Goal: Register for event/course

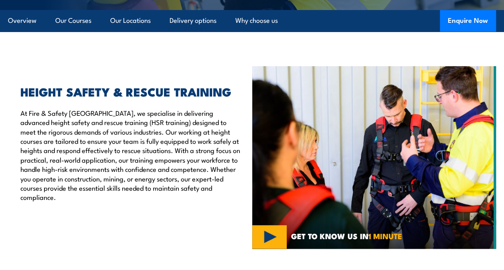
scroll to position [214, 0]
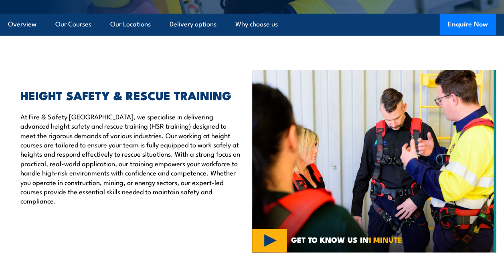
click at [237, 202] on div "HEIGHT SAFETY & RESCUE TRAINING At Fire & Safety Australia, we specialise in de…" at bounding box center [130, 161] width 244 height 183
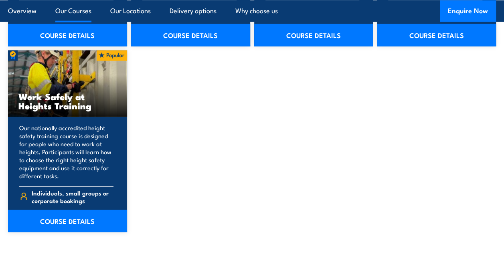
scroll to position [1035, 0]
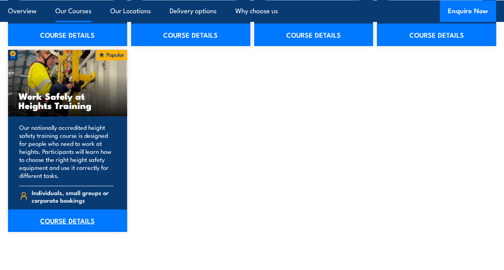
click at [85, 224] on link "COURSE DETAILS" at bounding box center [67, 221] width 119 height 22
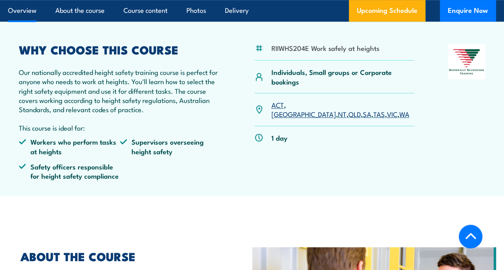
scroll to position [234, 0]
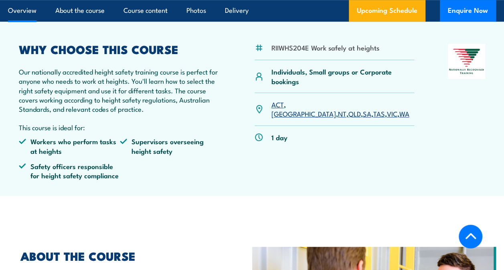
click at [277, 105] on link "ACT" at bounding box center [277, 104] width 12 height 10
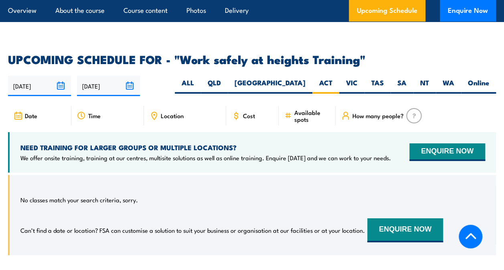
scroll to position [1218, 0]
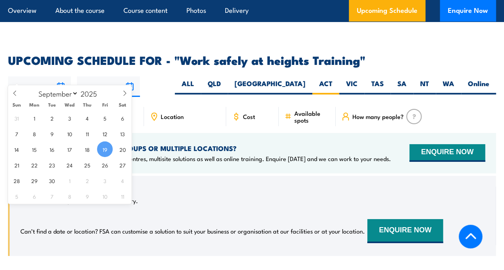
click at [59, 77] on input "[DATE]" at bounding box center [39, 87] width 63 height 20
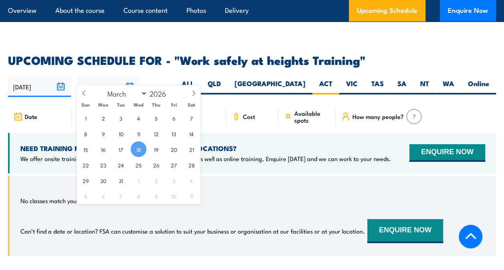
click at [133, 77] on input "[DATE]" at bounding box center [108, 87] width 63 height 20
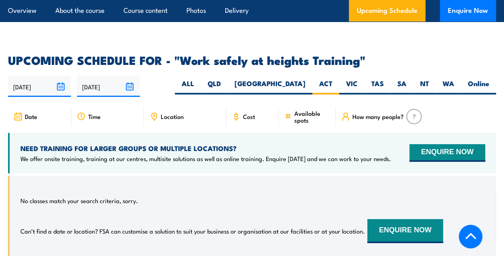
click at [305, 176] on div "No classes match your search criteria, sorry. Can’t find a date or location? FS…" at bounding box center [252, 216] width 488 height 80
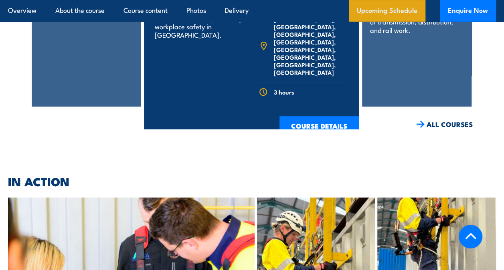
scroll to position [1661, 0]
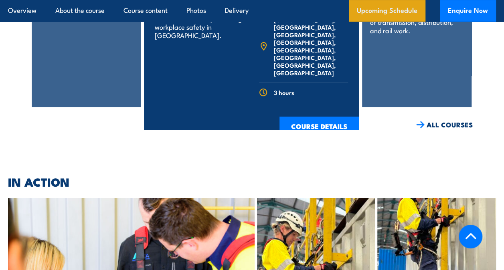
click at [398, 17] on link "Upcoming Schedule" at bounding box center [387, 11] width 77 height 22
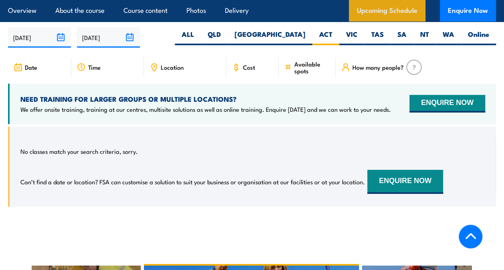
scroll to position [1260, 0]
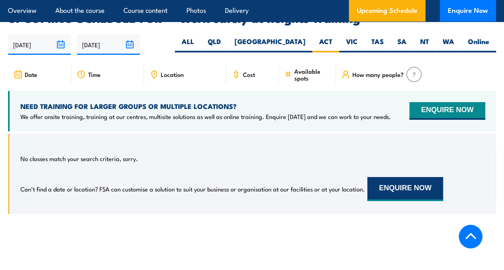
click at [368, 177] on button "ENQUIRE NOW" at bounding box center [405, 189] width 76 height 24
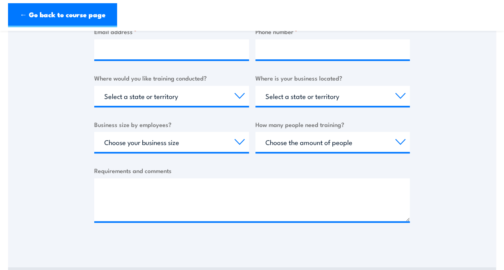
scroll to position [271, 0]
